Goal: Book appointment/travel/reservation

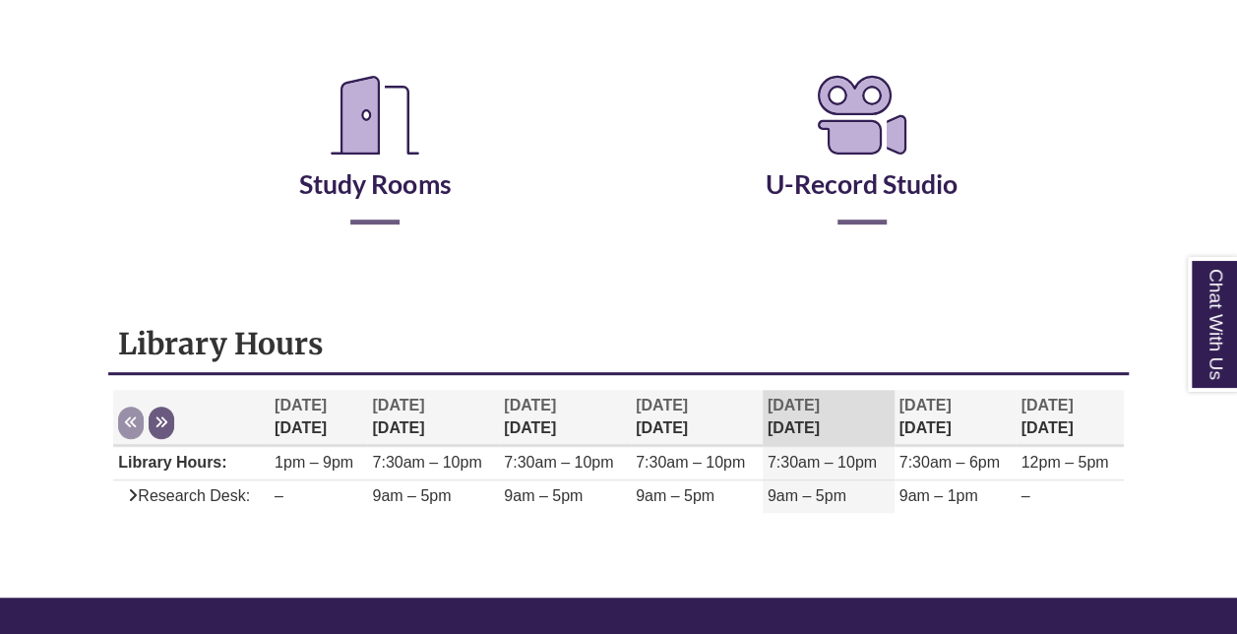
scroll to position [364, 0]
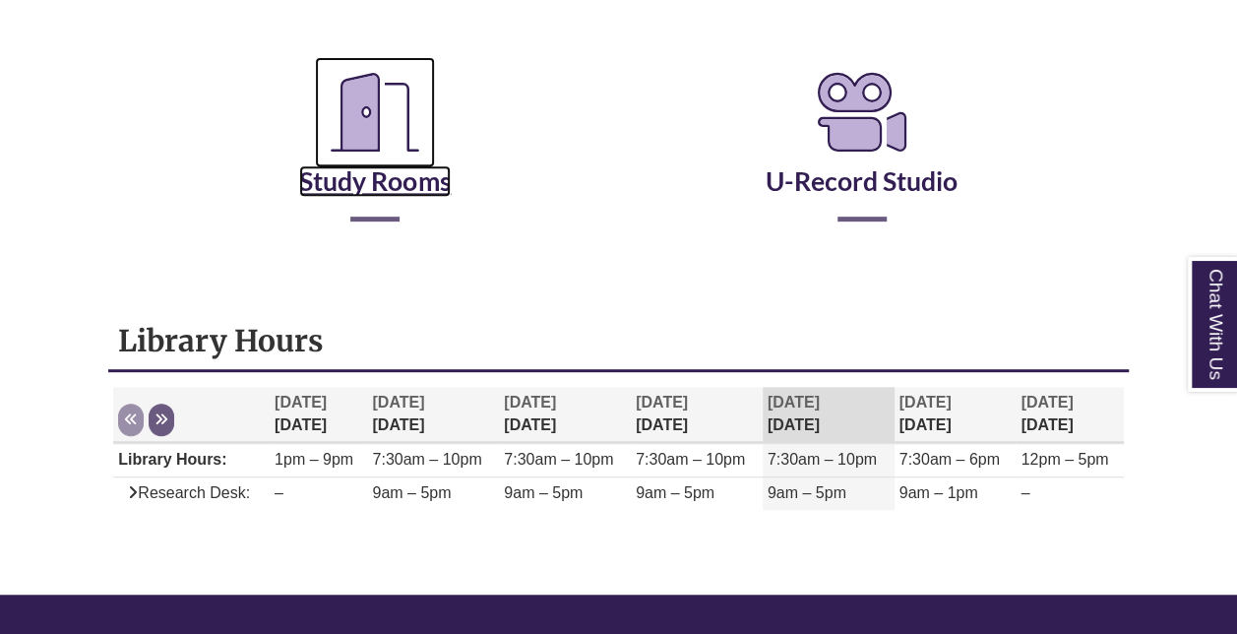
click at [405, 180] on link "Study Rooms" at bounding box center [374, 156] width 151 height 81
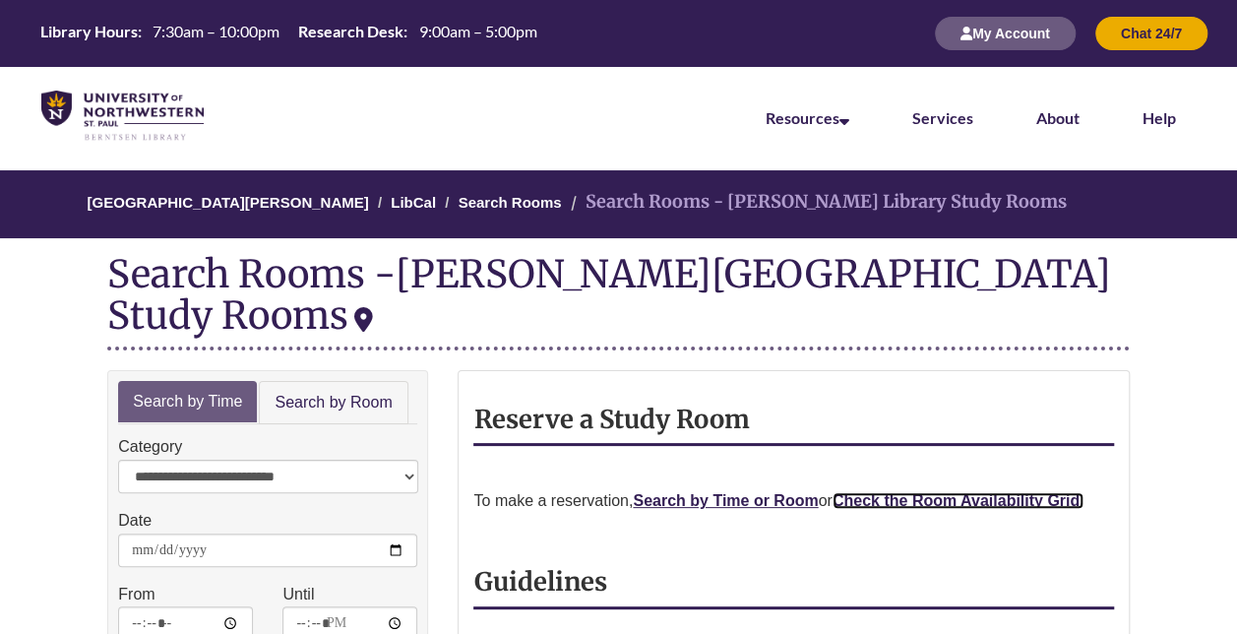
click at [909, 492] on strong "Check the Room Availability Grid." at bounding box center [958, 500] width 252 height 17
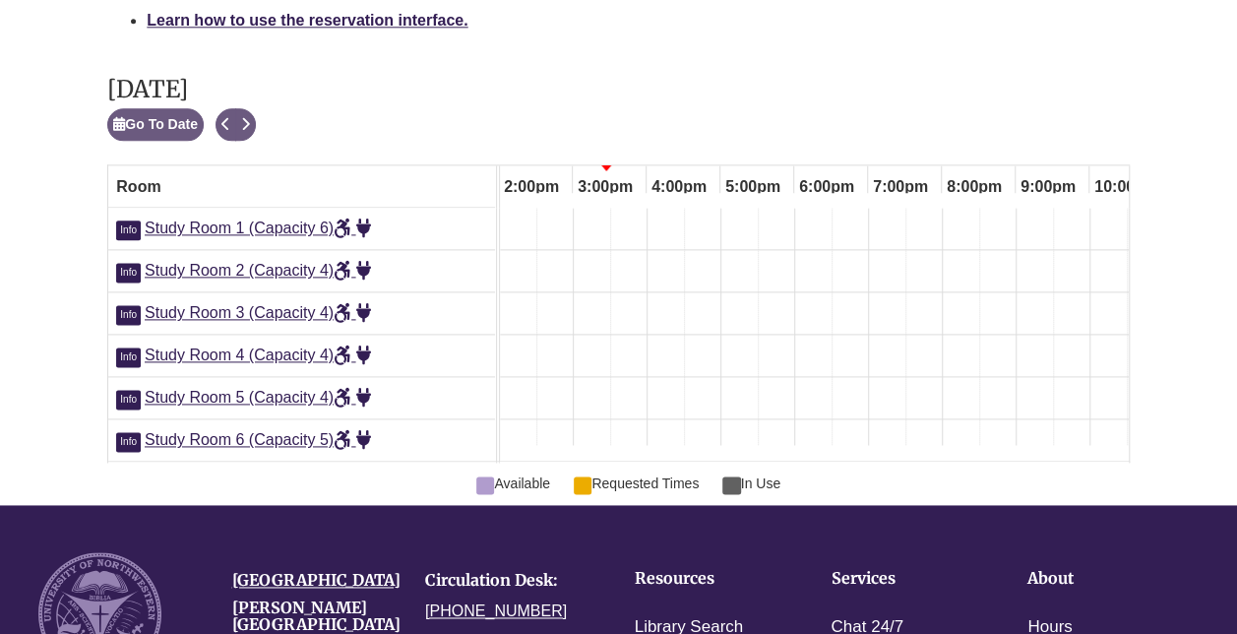
scroll to position [0, 1034]
